Goal: Manage account settings

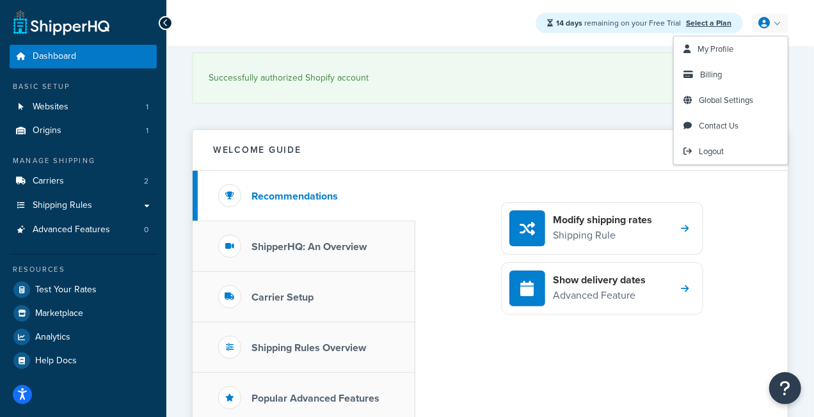
click at [762, 26] on icon at bounding box center [765, 23] width 12 height 12
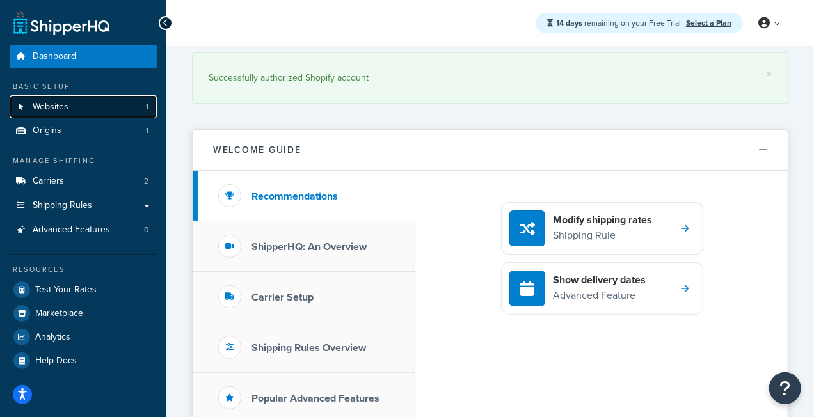
click at [68, 106] on span "Websites" at bounding box center [51, 107] width 36 height 11
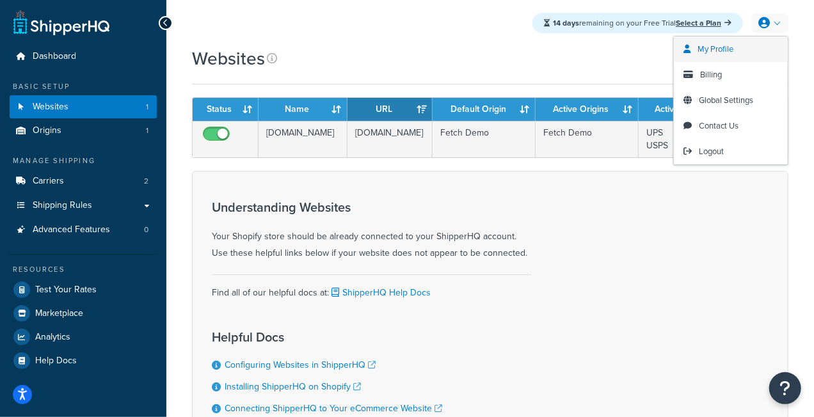
click at [747, 56] on link "My Profile" at bounding box center [731, 49] width 114 height 26
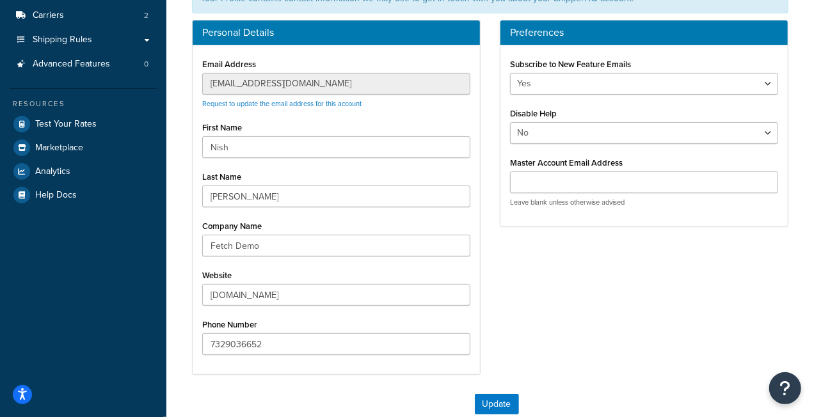
scroll to position [128, 0]
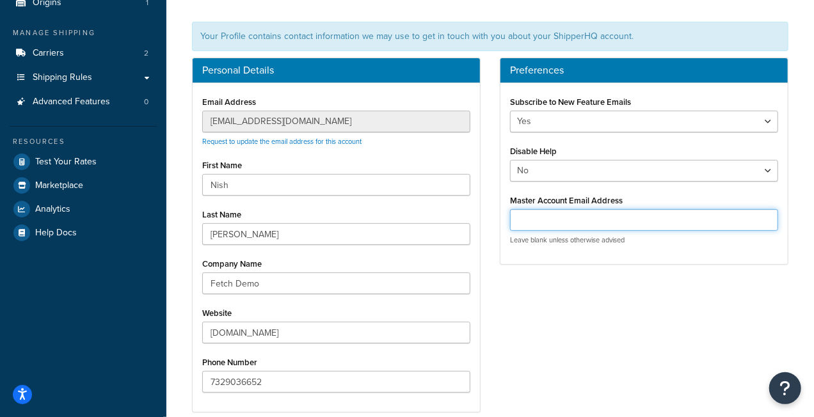
click at [559, 221] on input "Master Account Email Address" at bounding box center [644, 220] width 268 height 22
click at [493, 288] on div "Personal Details Email Address [EMAIL_ADDRESS][DOMAIN_NAME] Request to update t…" at bounding box center [490, 242] width 616 height 368
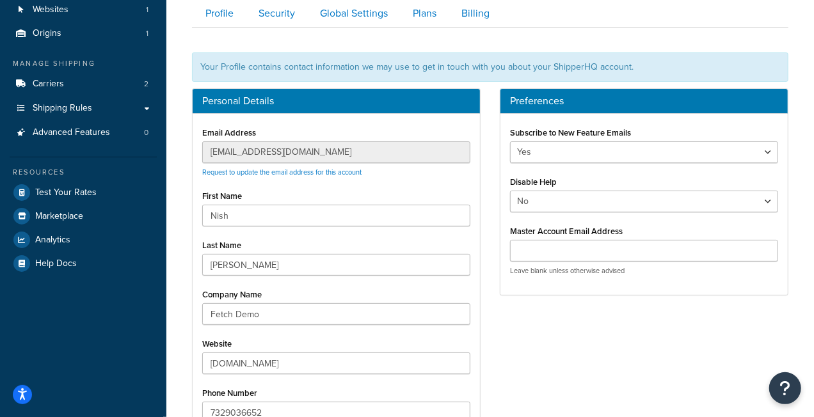
scroll to position [32, 0]
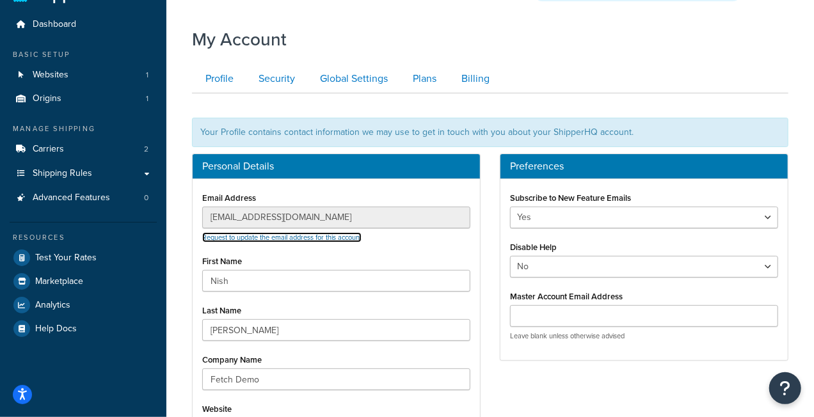
click at [335, 237] on link "Request to update the email address for this account" at bounding box center [281, 237] width 159 height 10
click at [379, 133] on div "Your Profile contains contact information we may use to get in touch with you a…" at bounding box center [490, 132] width 597 height 29
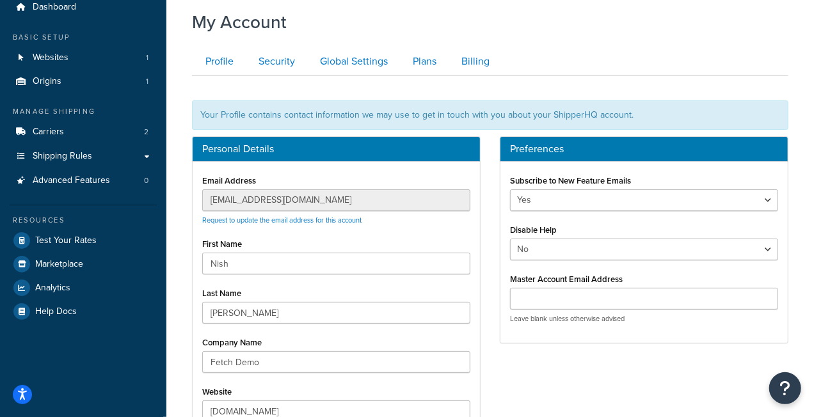
scroll to position [0, 0]
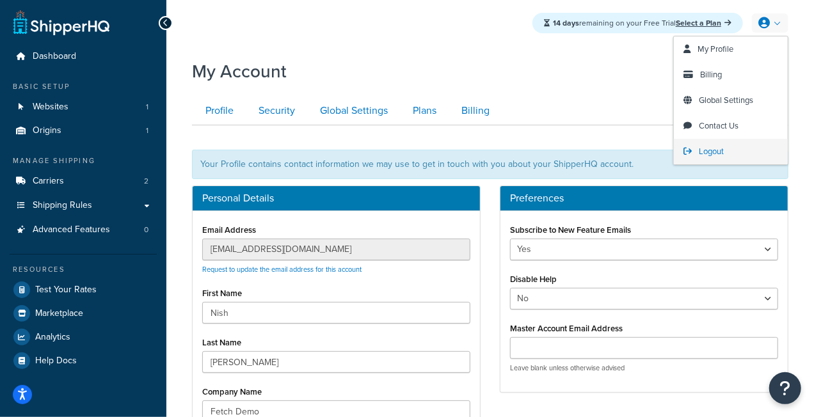
click at [715, 158] on link "Logout" at bounding box center [731, 152] width 114 height 26
